Goal: Transaction & Acquisition: Purchase product/service

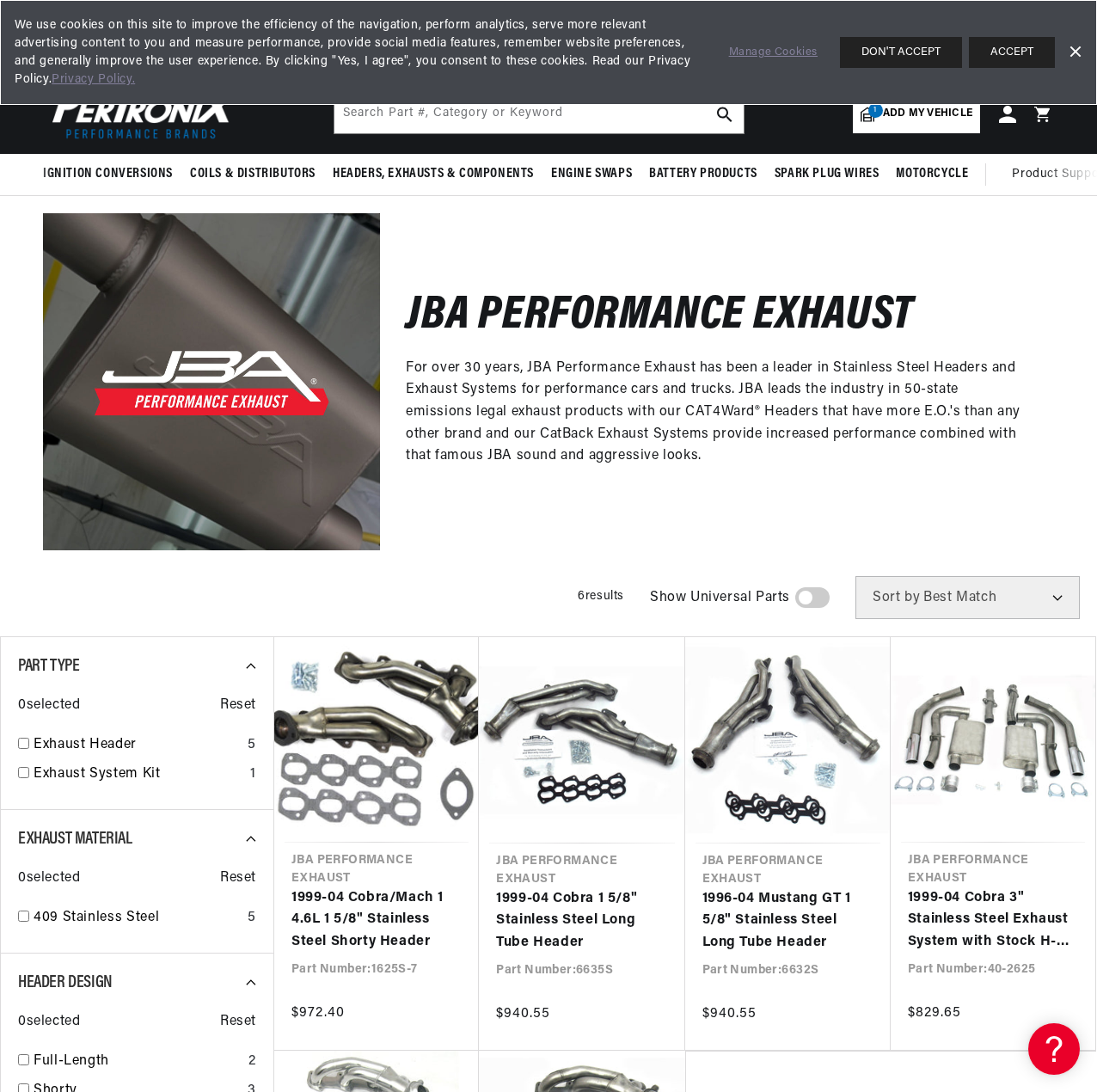
click at [516, 520] on div "JBA Performance Exhaust For over 30 years, JBA Performance Exhaust has been a l…" at bounding box center [716, 382] width 674 height 337
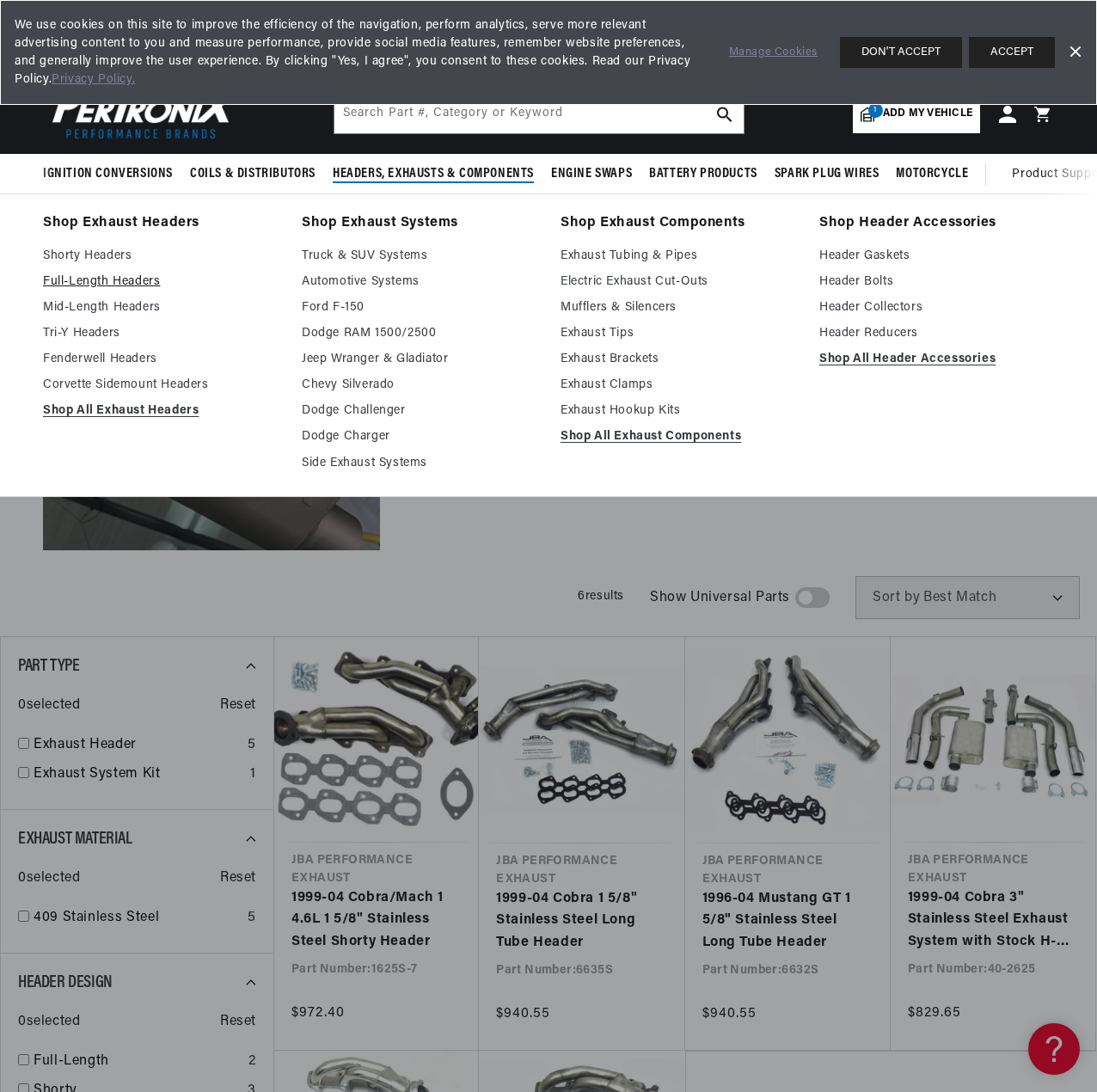
click at [136, 281] on link "Full-Length Headers" at bounding box center [160, 282] width 235 height 21
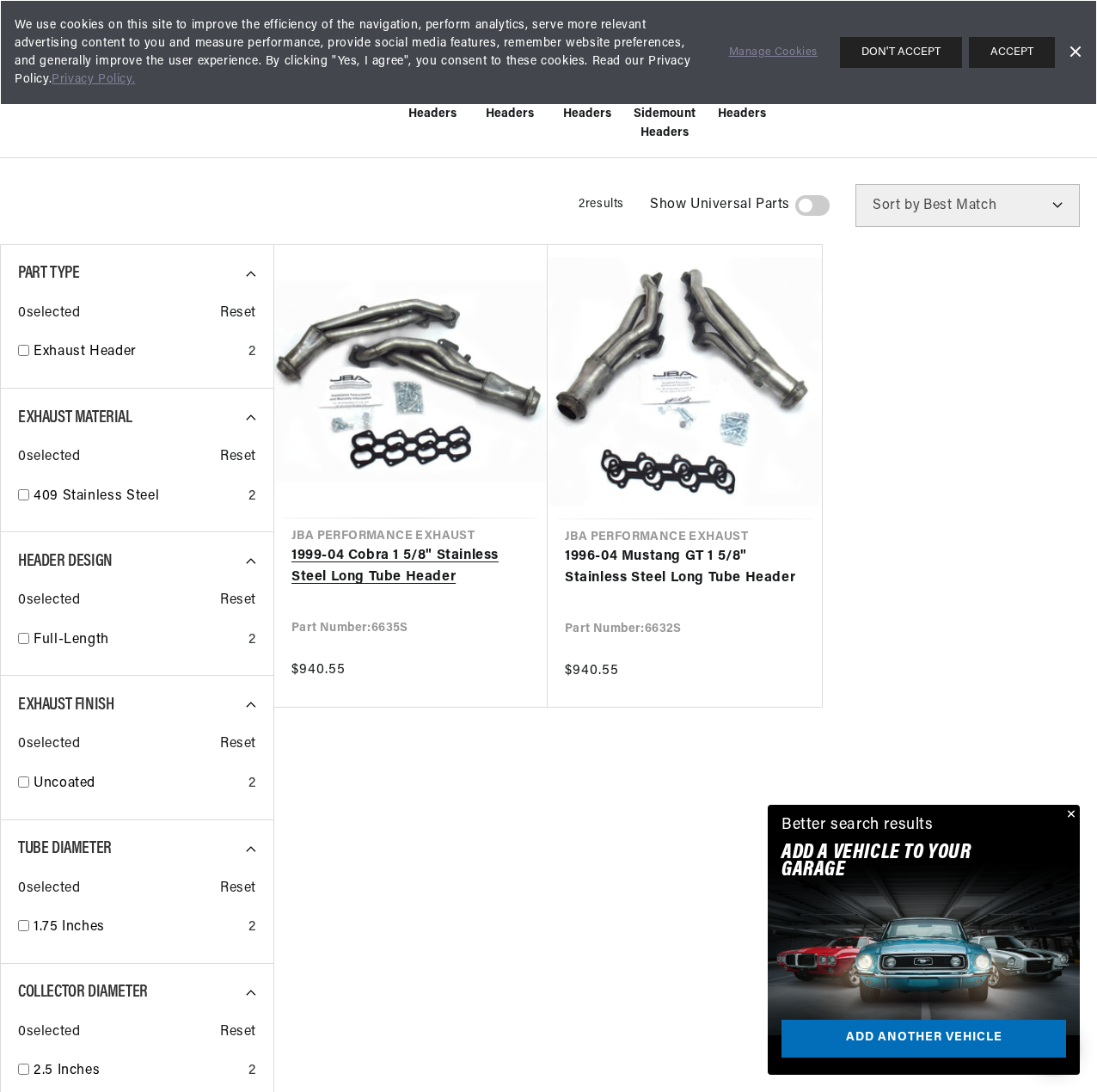
scroll to position [0, 521]
click at [436, 555] on link "1999-04 Cobra 1 5/8" Stainless Steel Long Tube Header" at bounding box center [411, 566] width 239 height 44
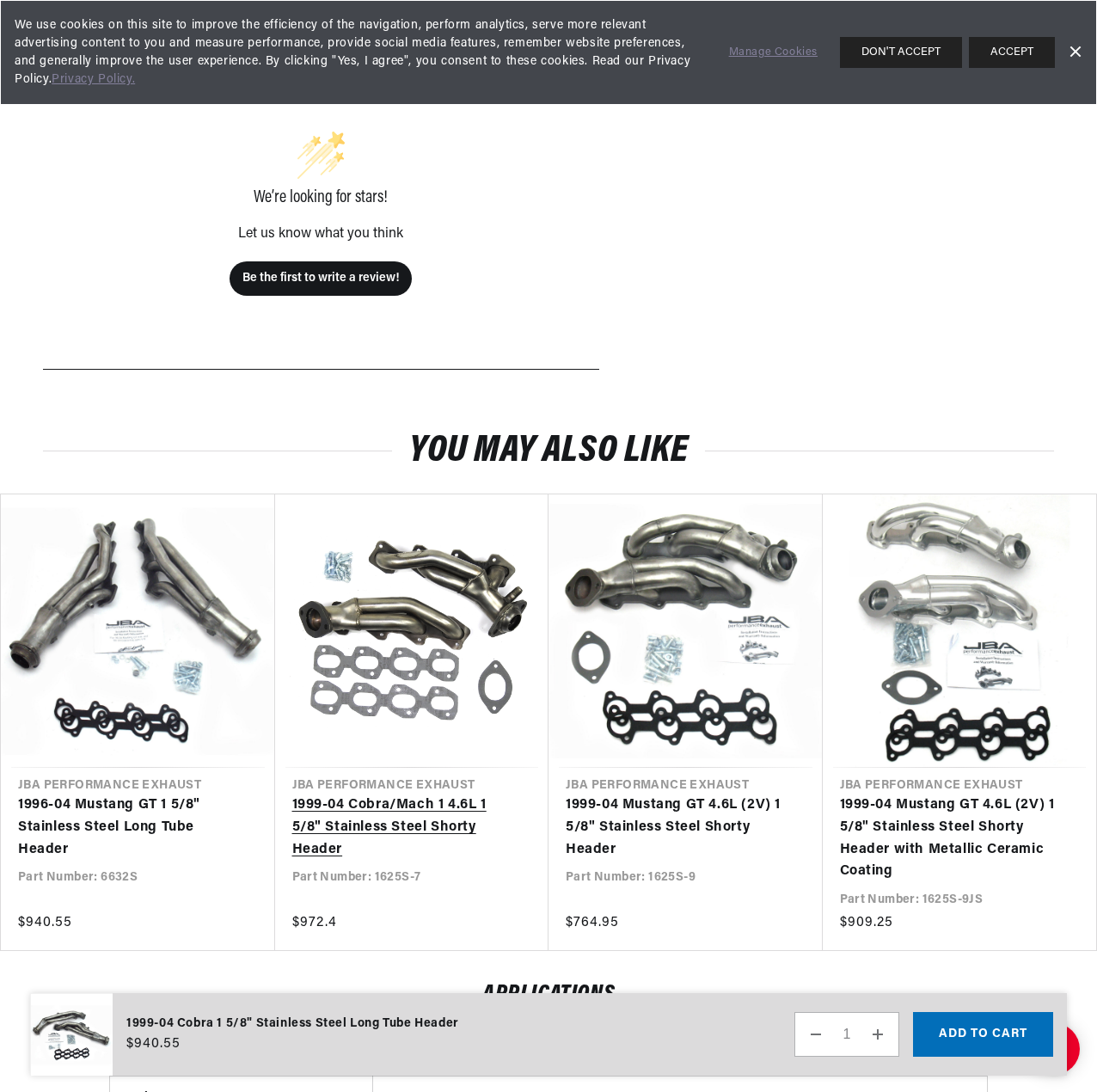
scroll to position [0, 521]
click at [414, 824] on link "1999-04 Cobra/Mach 1 4.6L 1 5/8" Stainless Steel Shorty Header" at bounding box center [404, 827] width 223 height 66
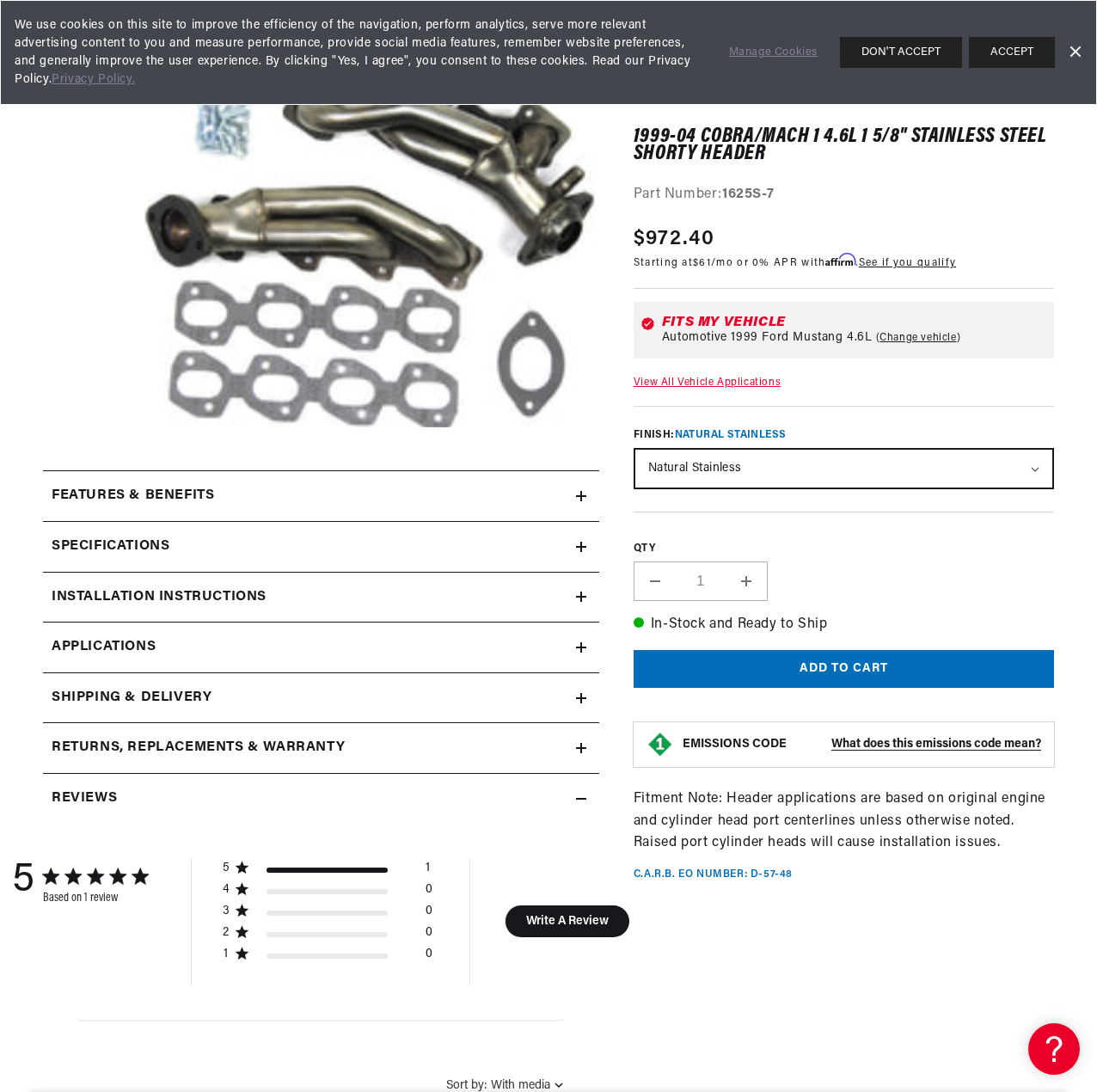
scroll to position [258, 0]
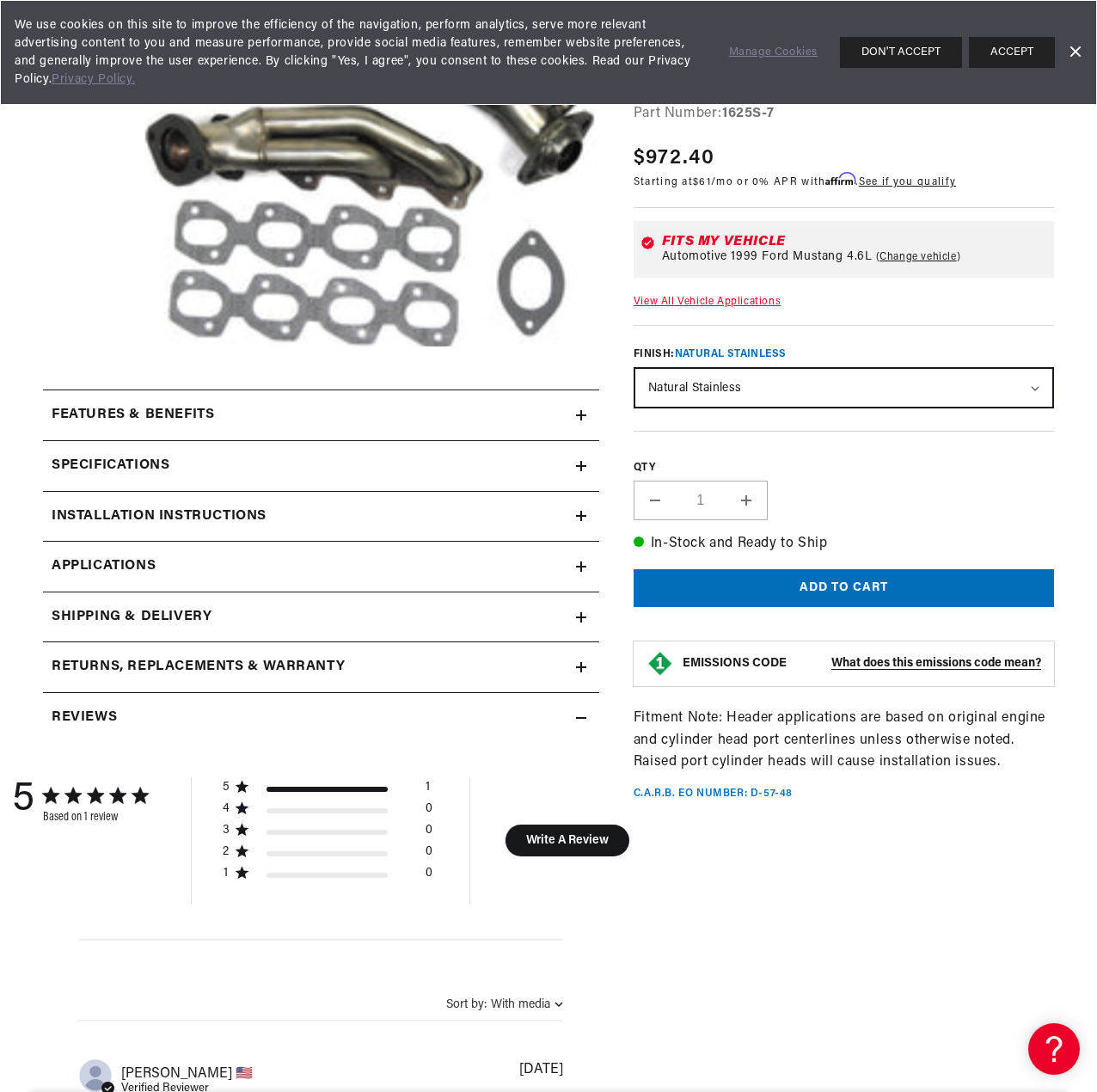
click at [398, 415] on div "Features & Benefits" at bounding box center [309, 415] width 533 height 22
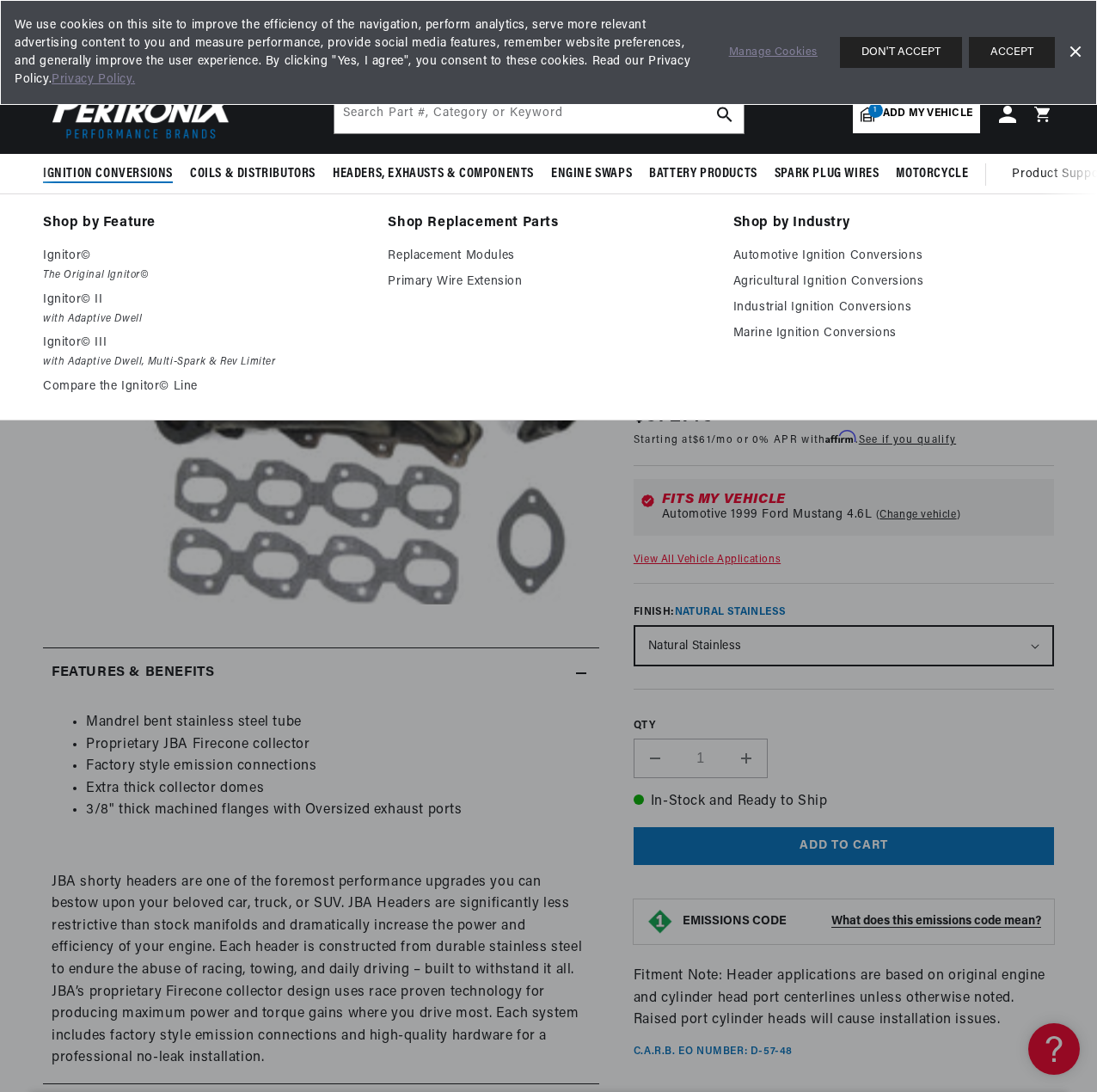
scroll to position [0, 0]
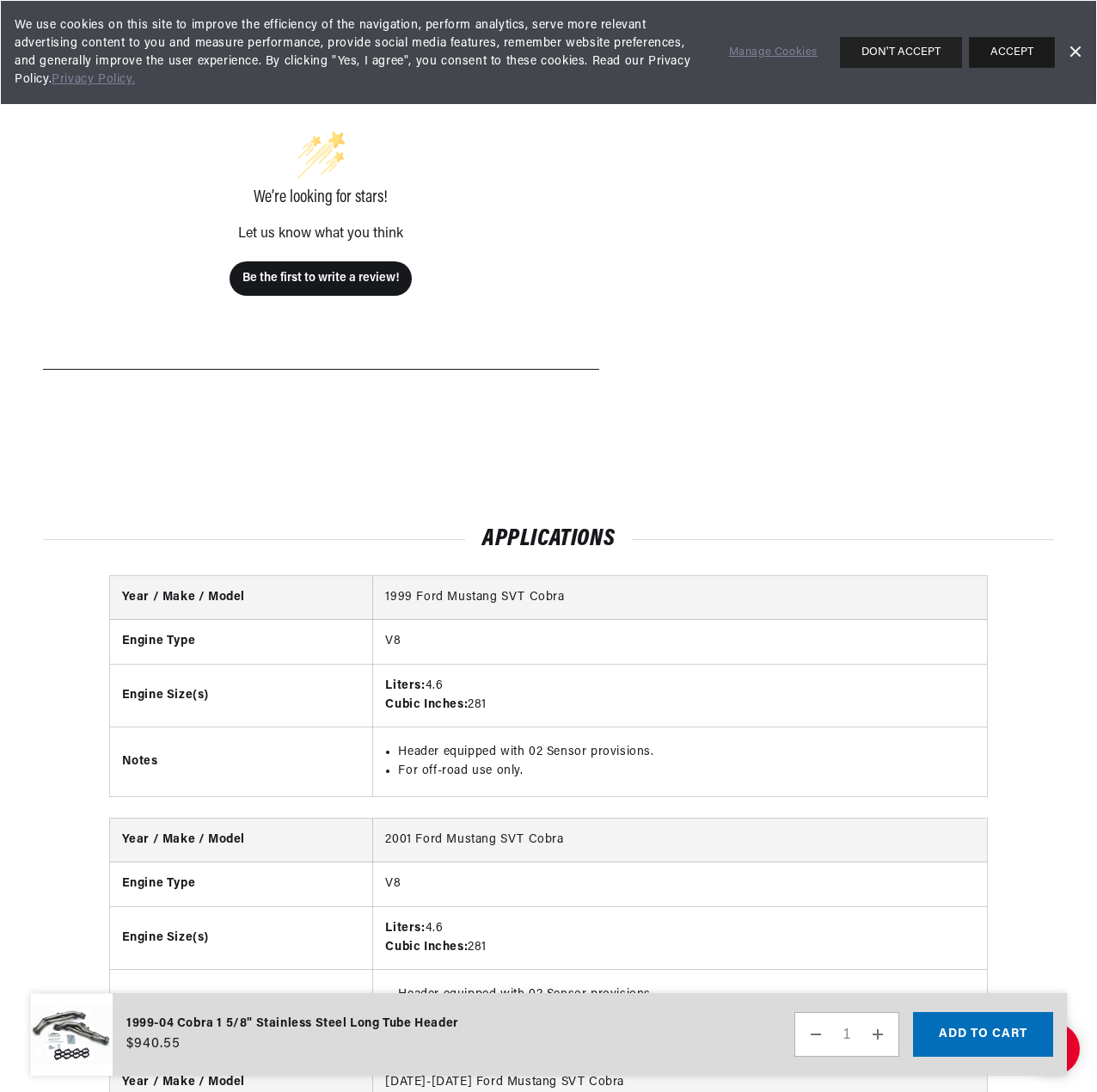
click at [1030, 50] on button "ACCEPT" at bounding box center [1012, 52] width 86 height 31
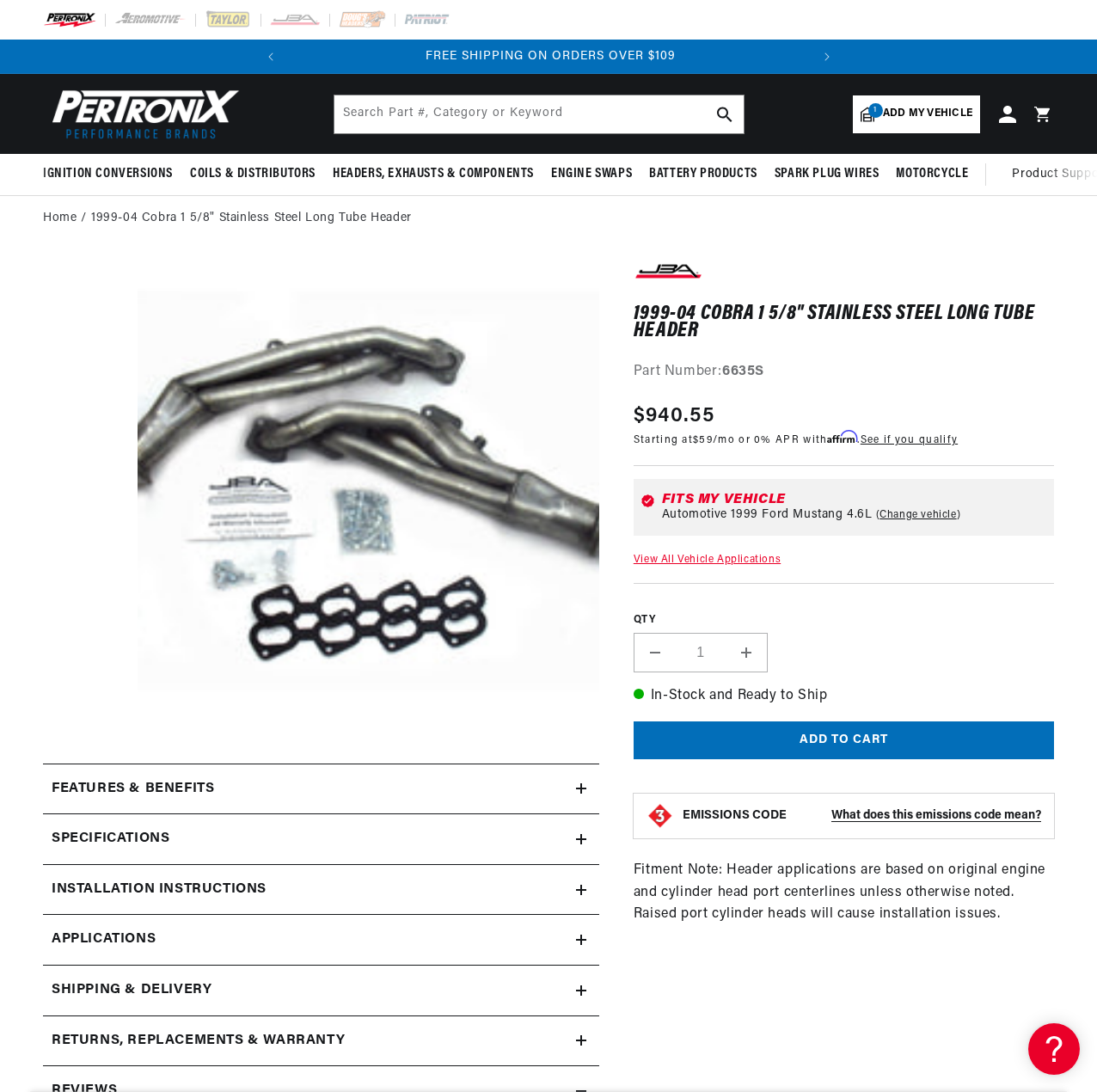
scroll to position [0, 521]
